Goal: Task Accomplishment & Management: Complete application form

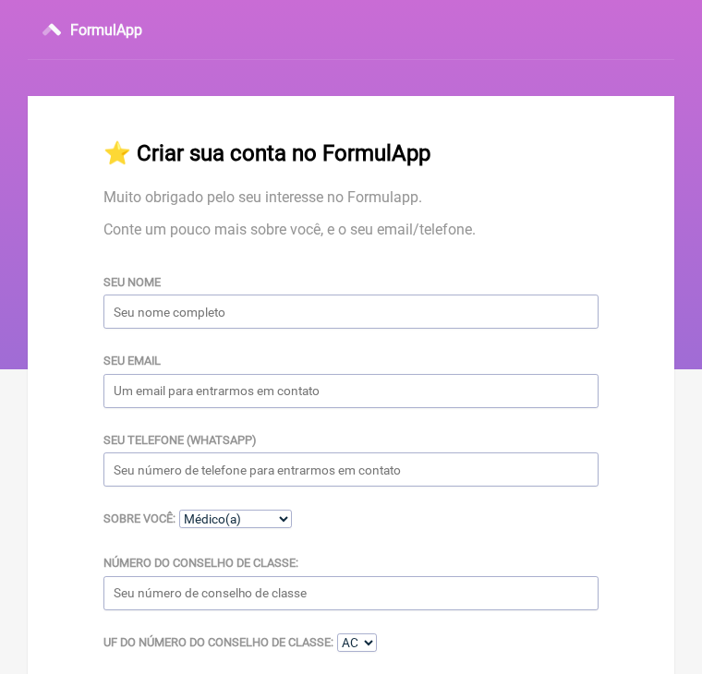
click at [179, 329] on input "Seu nome" at bounding box center [350, 312] width 495 height 34
type input "[PERSON_NAME]"
type input "[EMAIL_ADDRESS][DOMAIN_NAME]"
type input "[PHONE_NUMBER]"
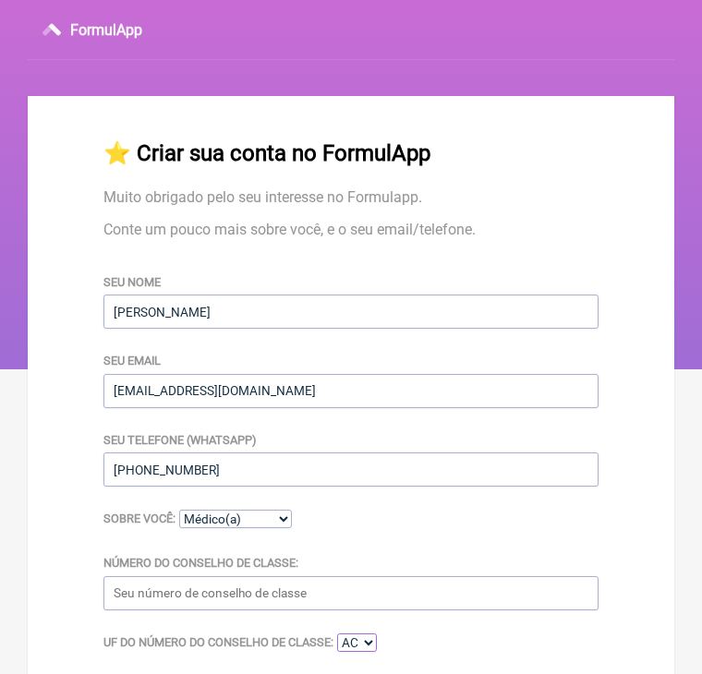
select select "SP"
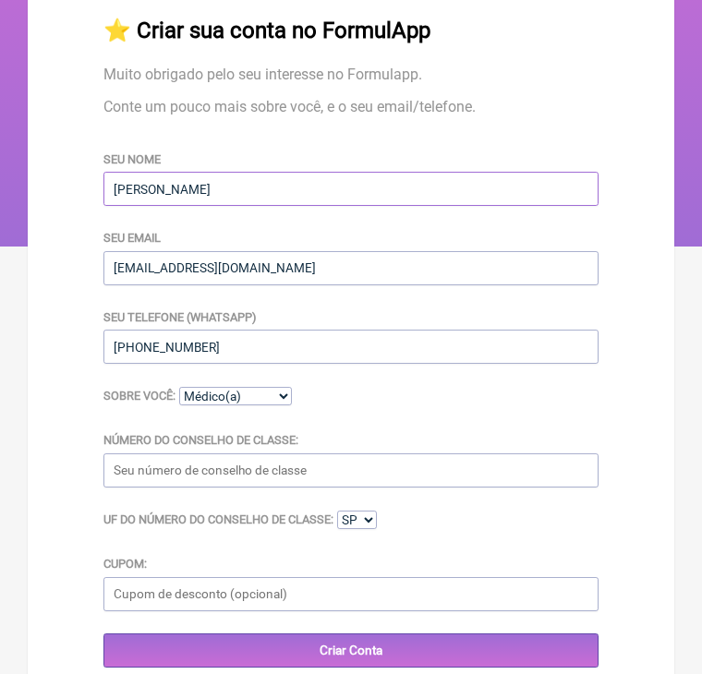
scroll to position [322, 0]
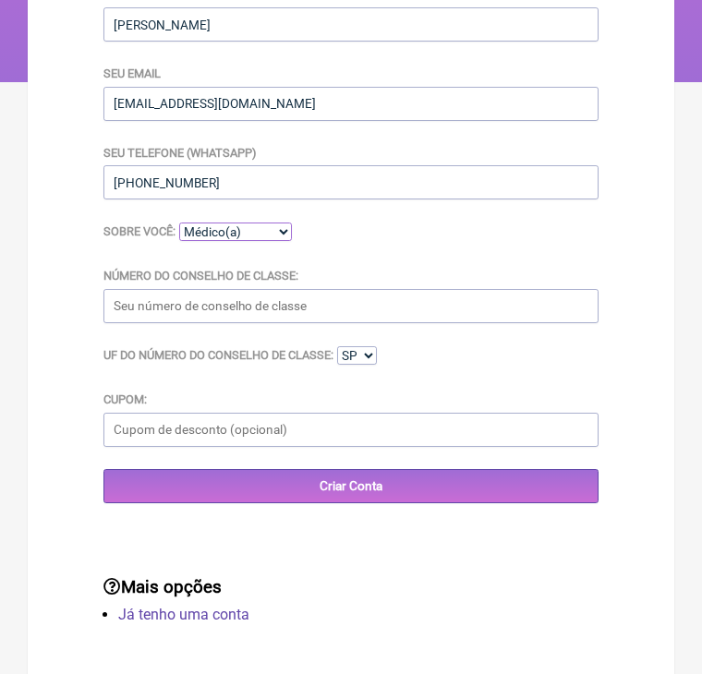
click at [258, 223] on select "Médico(a) Nutricionista Farmaceutico(a) Biomédica(o) Fisioterapeuta Enfermeira(…" at bounding box center [235, 232] width 113 height 18
select select "Nutricionista"
click at [179, 223] on select "Médico(a) Nutricionista Farmaceutico(a) Biomédica(o) Fisioterapeuta Enfermeira(…" at bounding box center [235, 232] width 113 height 18
click at [246, 294] on input "Número do Conselho de Classe:" at bounding box center [350, 306] width 495 height 34
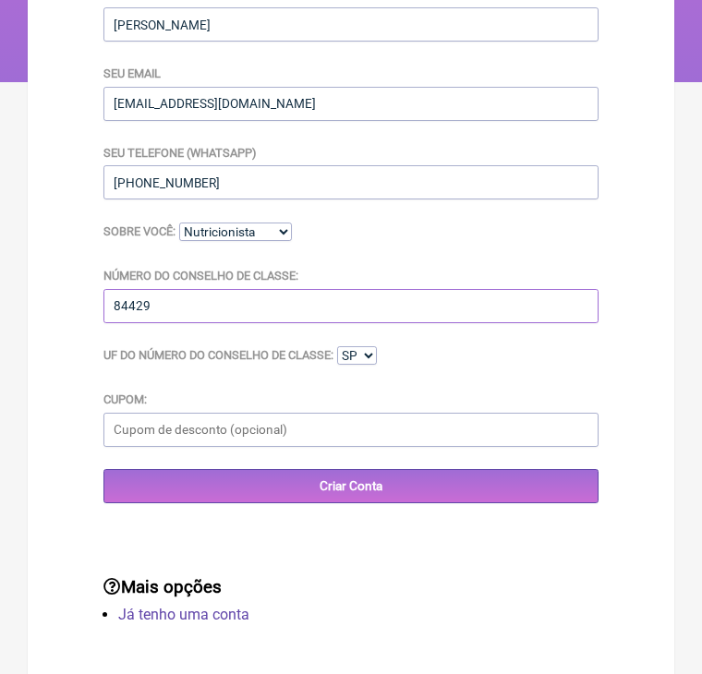
click at [119, 293] on input "84429" at bounding box center [350, 306] width 495 height 34
click at [115, 296] on input "84429" at bounding box center [350, 306] width 495 height 34
type input "CRN84429"
click at [376, 346] on select "AC AL AP AM BA CE DF ES GO MA MT MS MG PA PB PR PE PI RJ RN RS RO RR SC SP SE TO" at bounding box center [357, 355] width 40 height 18
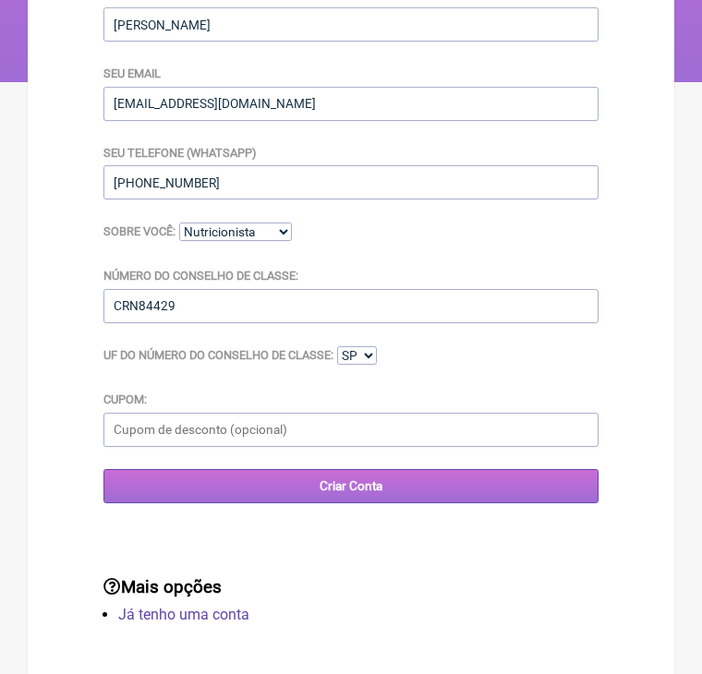
click at [362, 478] on input "Criar Conta" at bounding box center [350, 486] width 495 height 34
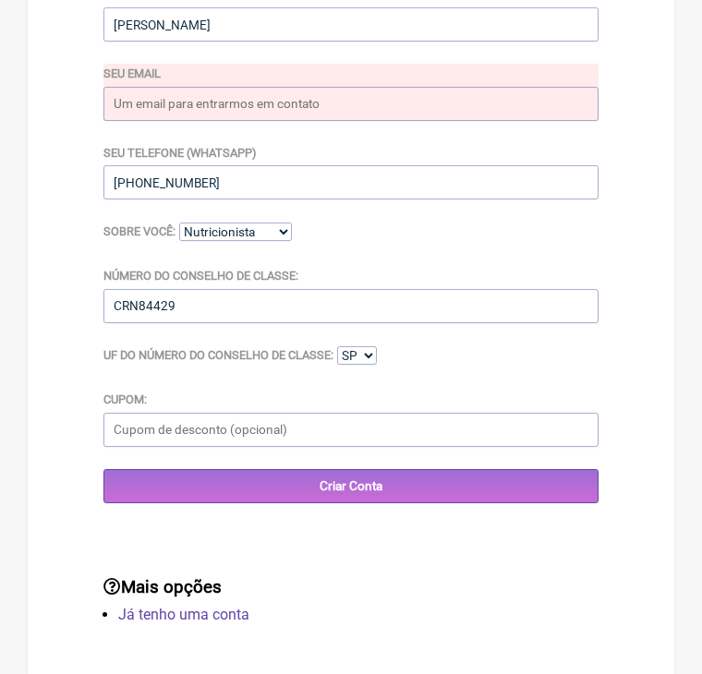
scroll to position [434, 0]
click at [207, 606] on link "Já tenho uma conta" at bounding box center [183, 615] width 131 height 18
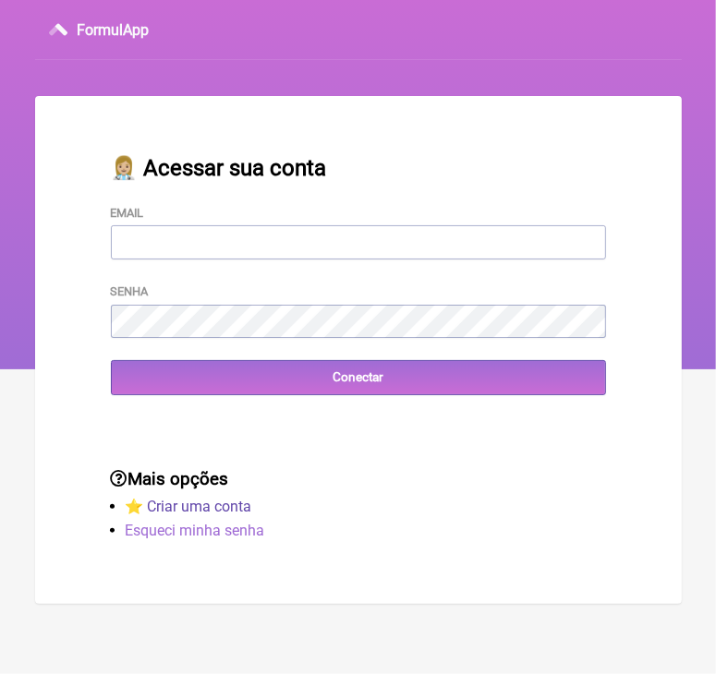
click at [211, 539] on link "Esqueci minha senha" at bounding box center [196, 531] width 140 height 18
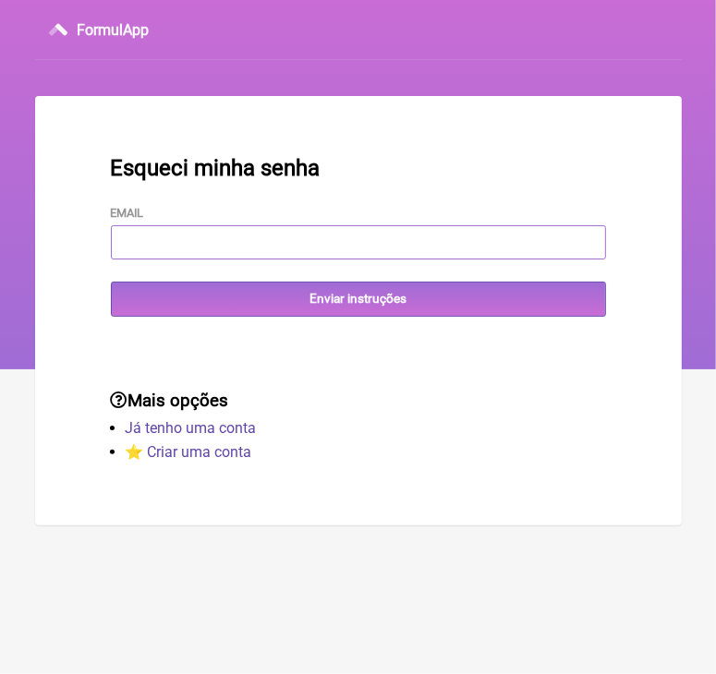
click at [239, 236] on input "Email" at bounding box center [358, 242] width 495 height 34
type input "[EMAIL_ADDRESS][DOMAIN_NAME]"
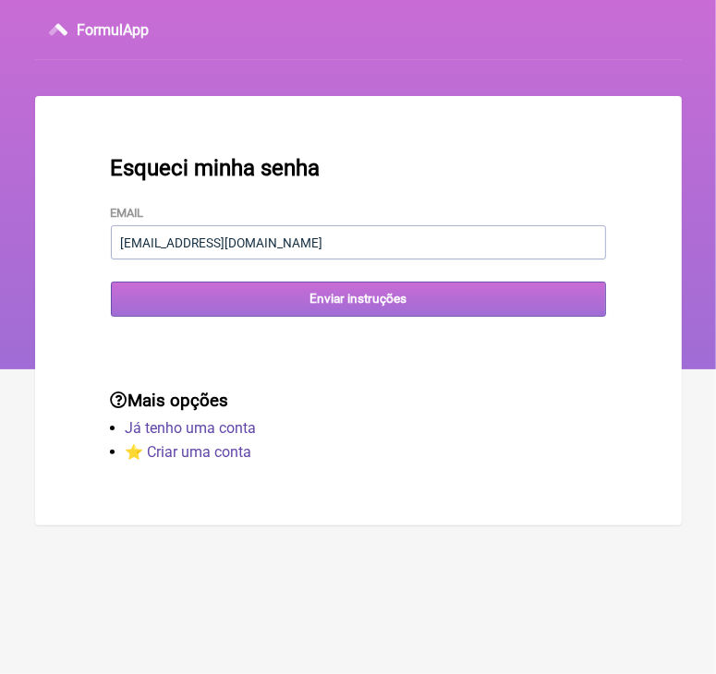
click at [244, 306] on input "Enviar instruções" at bounding box center [358, 299] width 495 height 34
